Goal: Task Accomplishment & Management: Use online tool/utility

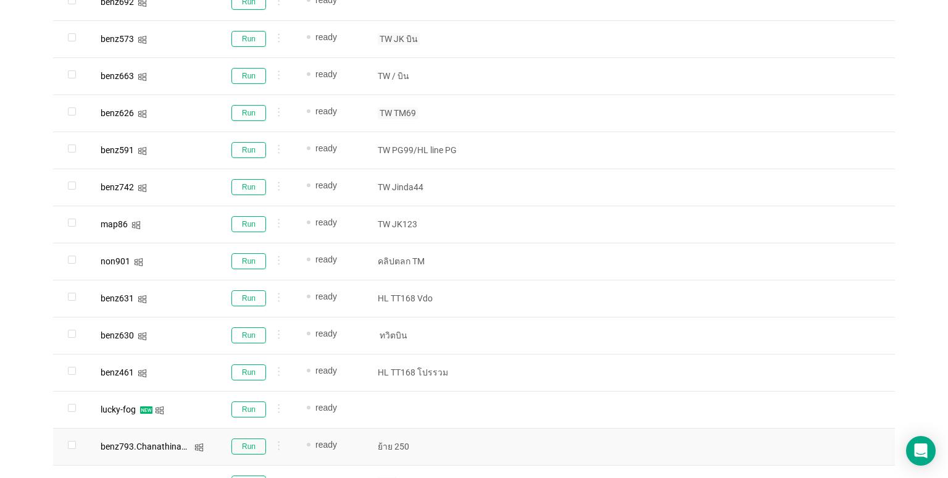
scroll to position [567, 0]
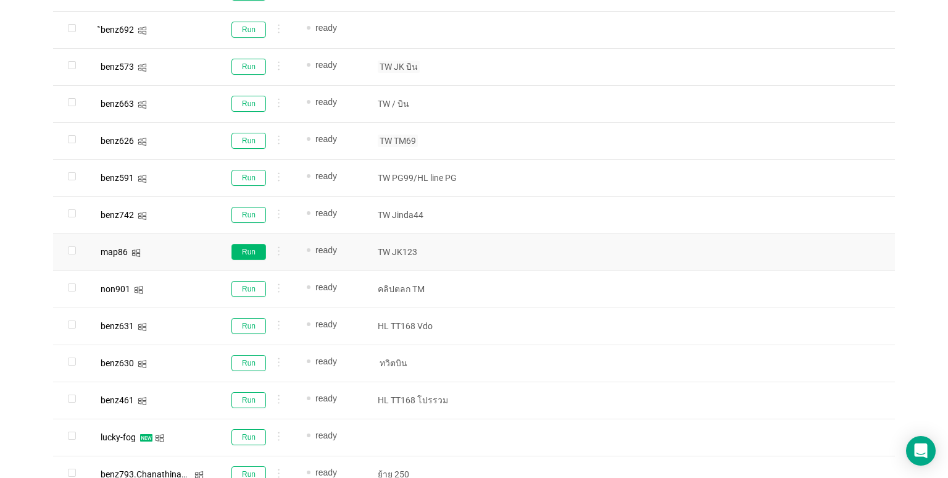
click at [249, 246] on button "Run" at bounding box center [249, 252] width 35 height 16
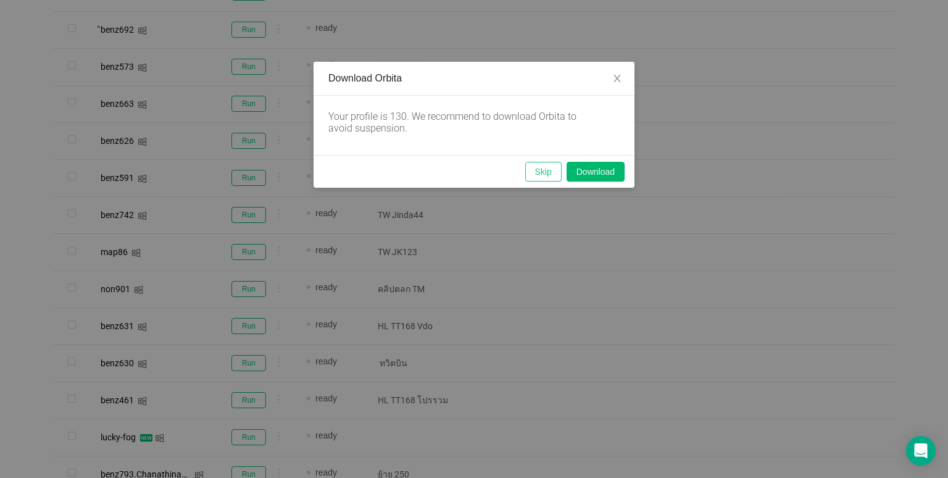
click at [539, 169] on button "Skip" at bounding box center [543, 172] width 36 height 20
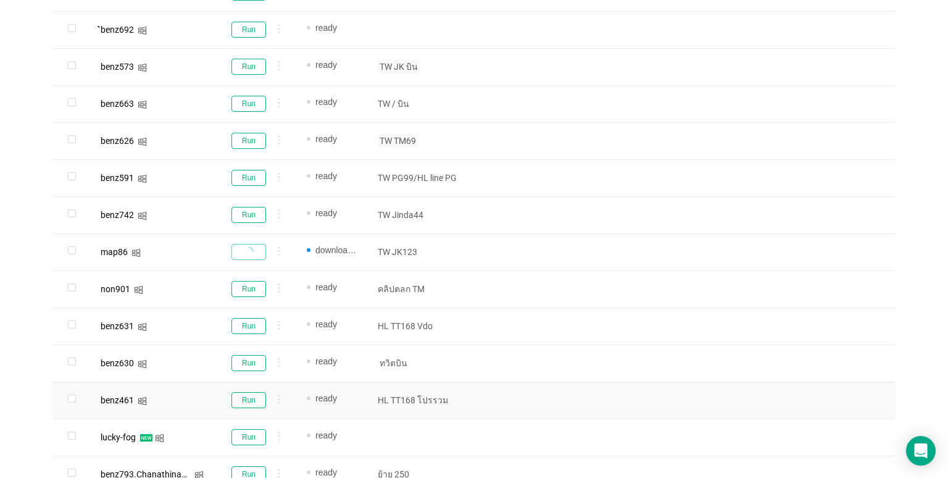
scroll to position [753, 0]
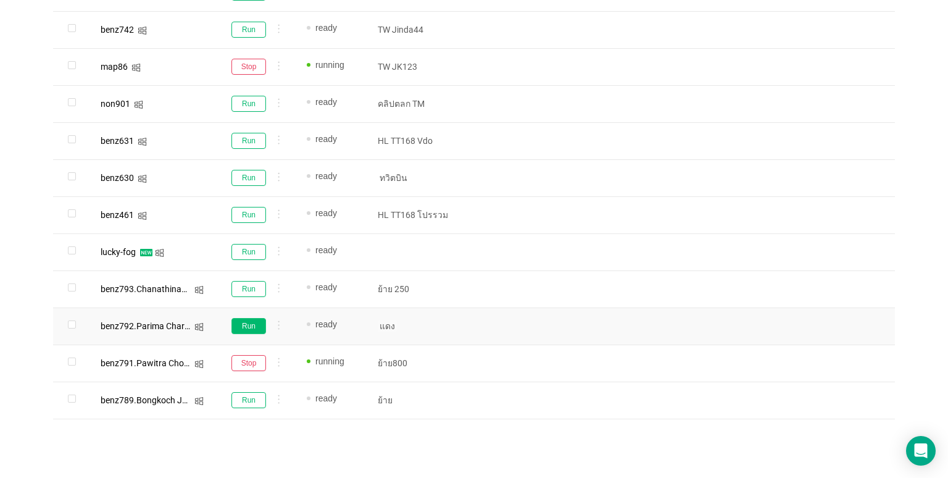
click at [239, 328] on button "Run" at bounding box center [249, 326] width 35 height 16
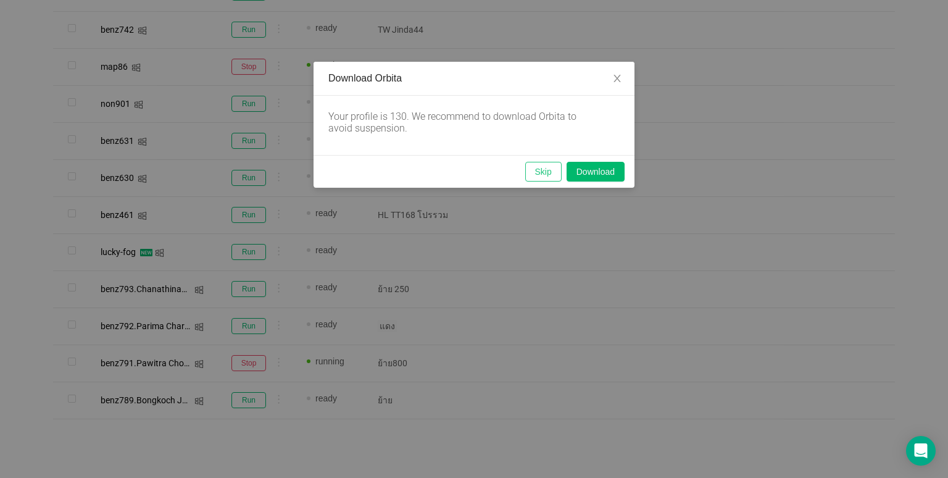
click at [538, 169] on button "Skip" at bounding box center [543, 172] width 36 height 20
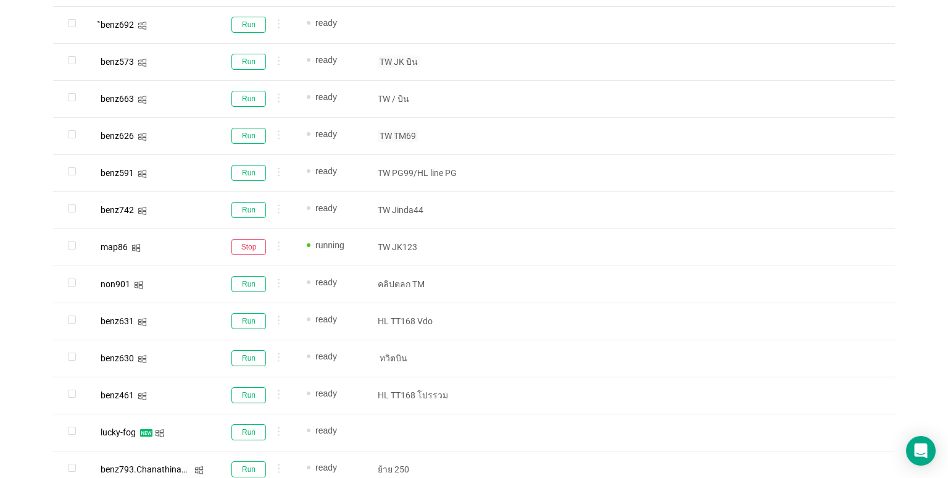
scroll to position [567, 0]
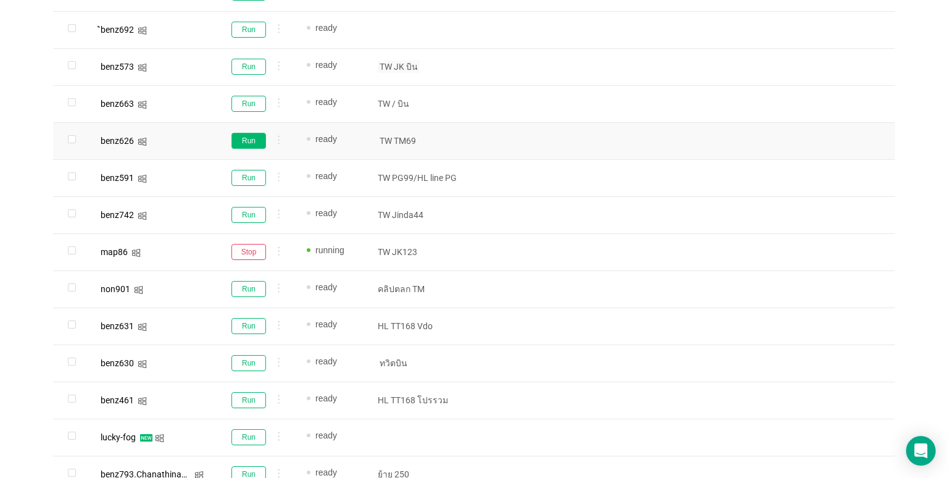
click at [253, 143] on button "Run" at bounding box center [249, 141] width 35 height 16
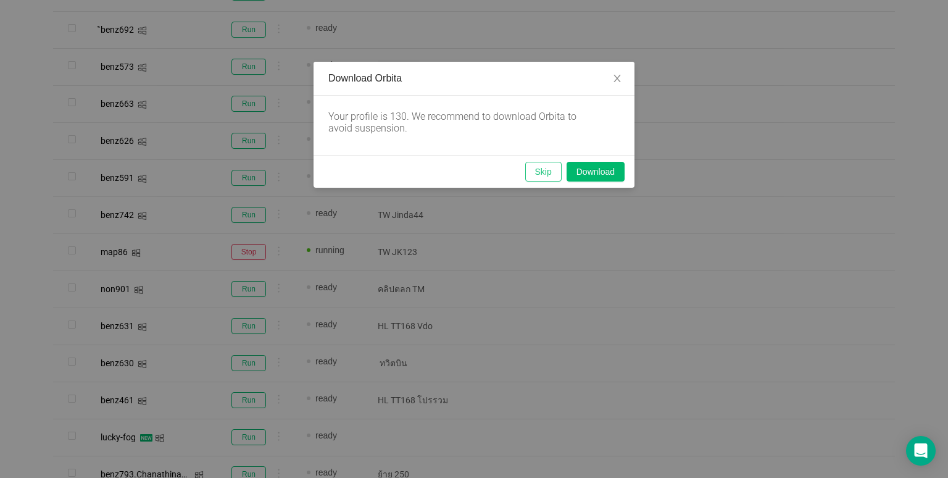
click at [544, 163] on button "Skip" at bounding box center [543, 172] width 36 height 20
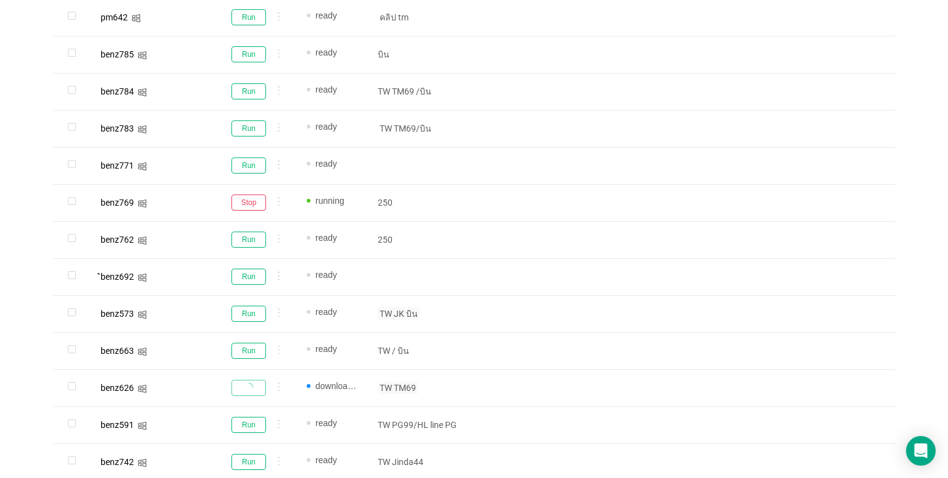
scroll to position [73, 0]
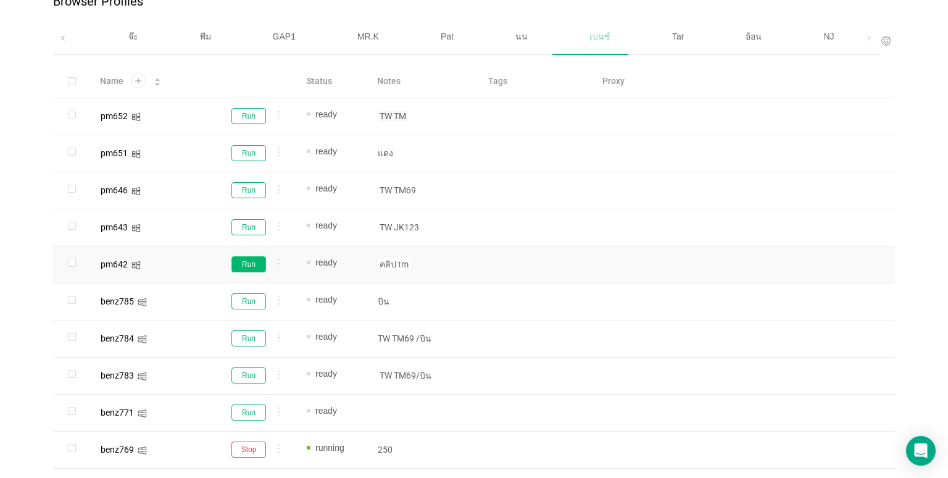
click at [249, 266] on button "Run" at bounding box center [249, 264] width 35 height 16
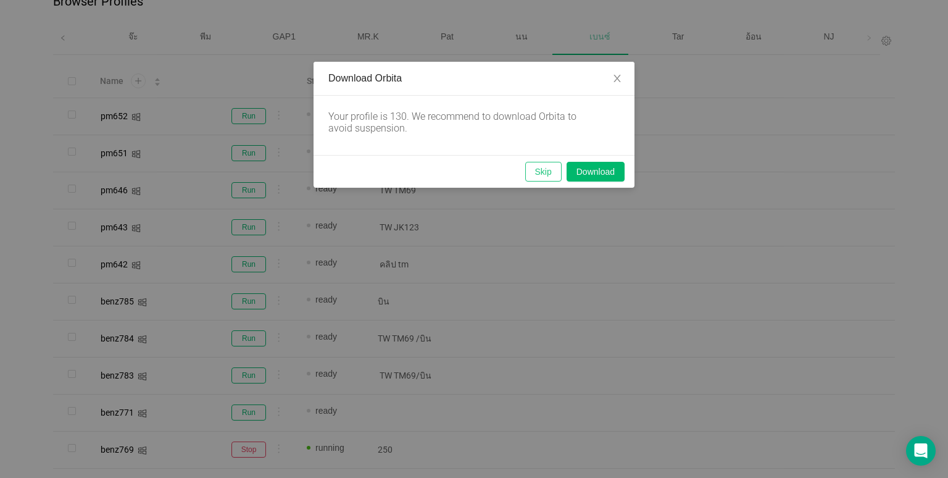
drag, startPoint x: 543, startPoint y: 172, endPoint x: 589, endPoint y: 354, distance: 188.5
click at [542, 171] on button "Skip" at bounding box center [543, 172] width 36 height 20
